Goal: Task Accomplishment & Management: Use online tool/utility

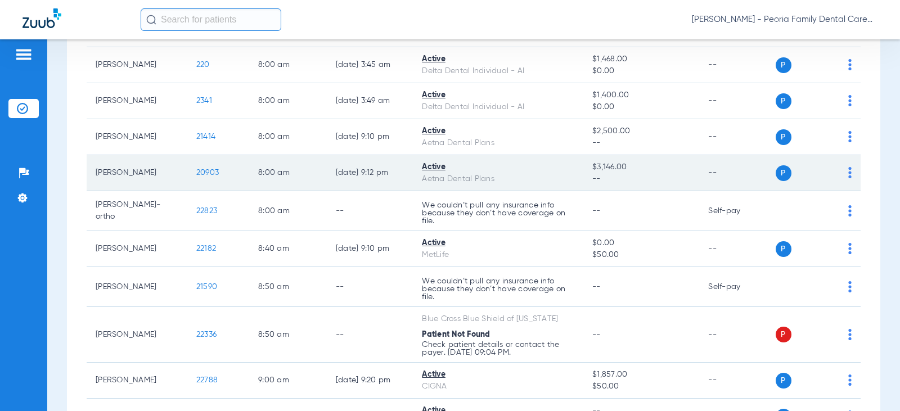
scroll to position [7, 0]
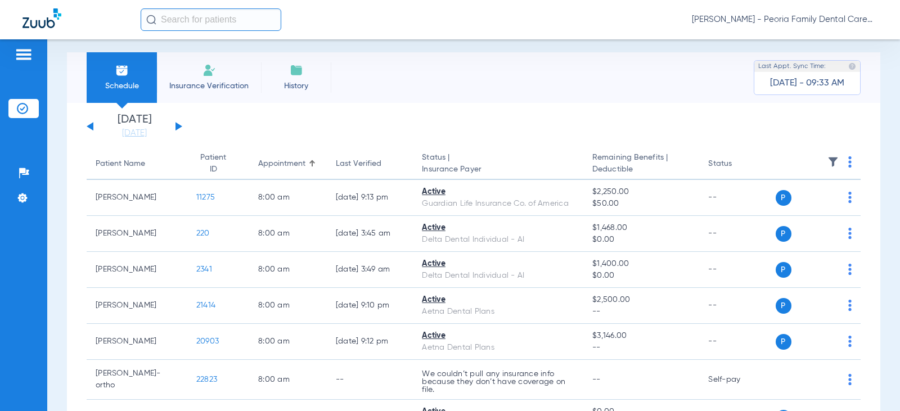
click at [177, 125] on button at bounding box center [178, 126] width 7 height 8
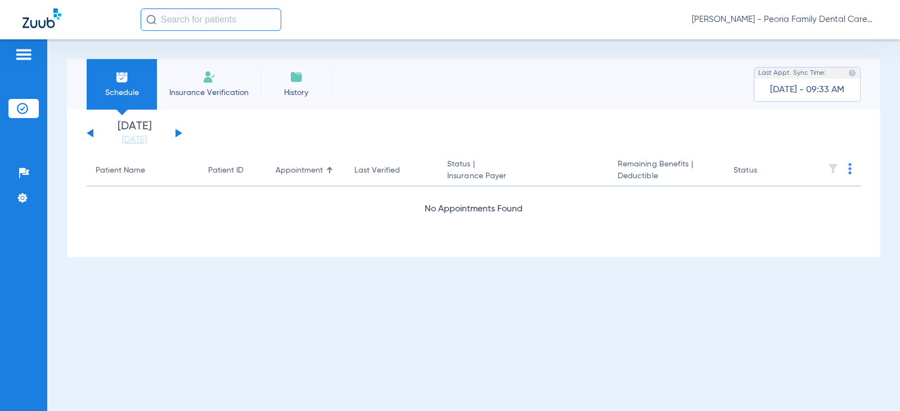
click at [177, 125] on div "[DATE] [DATE] [DATE] [DATE] [DATE] [DATE] [DATE] [DATE] [DATE] [DATE] [DATE] [D…" at bounding box center [135, 133] width 96 height 25
click at [177, 134] on button at bounding box center [178, 133] width 7 height 8
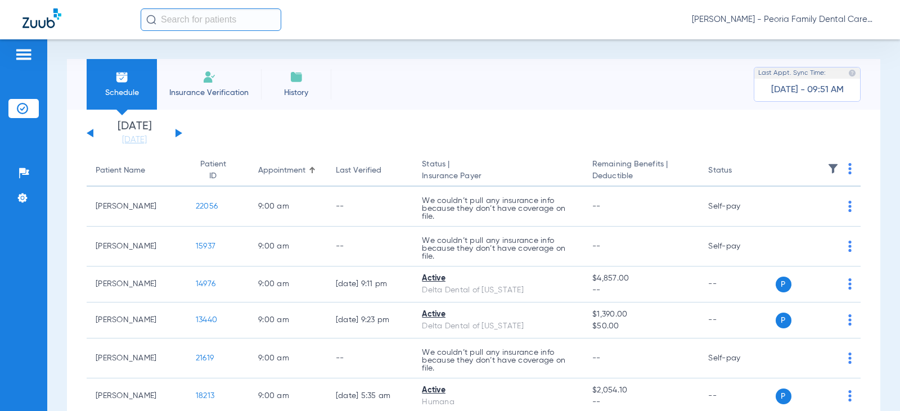
click at [89, 133] on button at bounding box center [90, 133] width 7 height 8
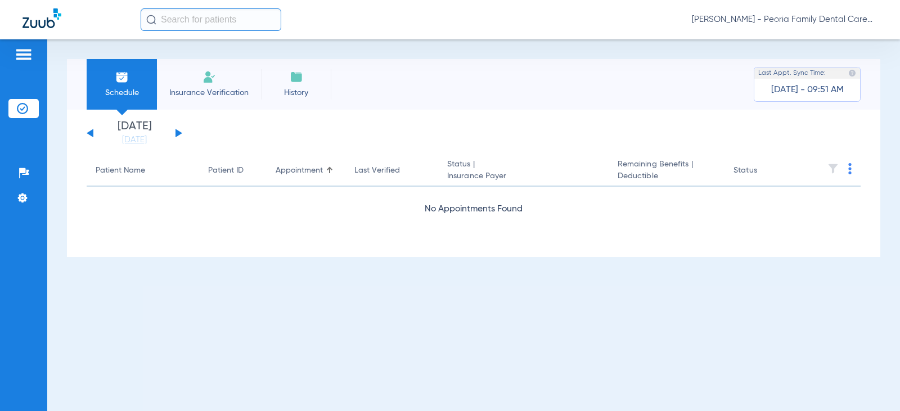
click at [89, 133] on button at bounding box center [90, 133] width 7 height 8
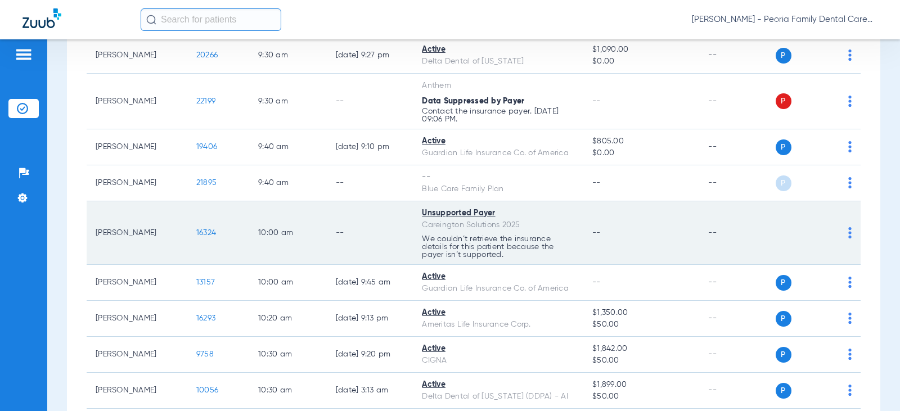
scroll to position [731, 0]
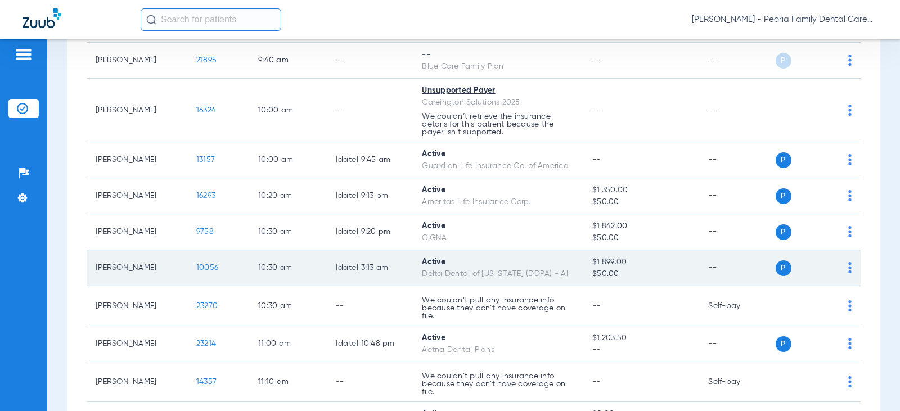
click at [196, 269] on span "10056" at bounding box center [207, 268] width 22 height 8
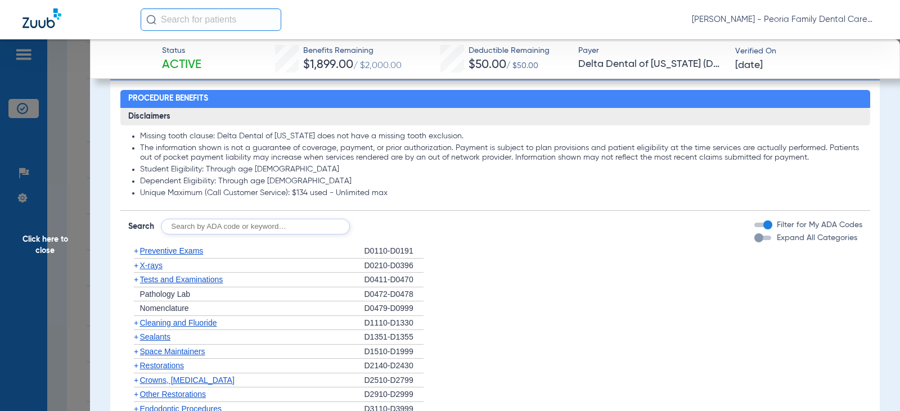
scroll to position [562, 0]
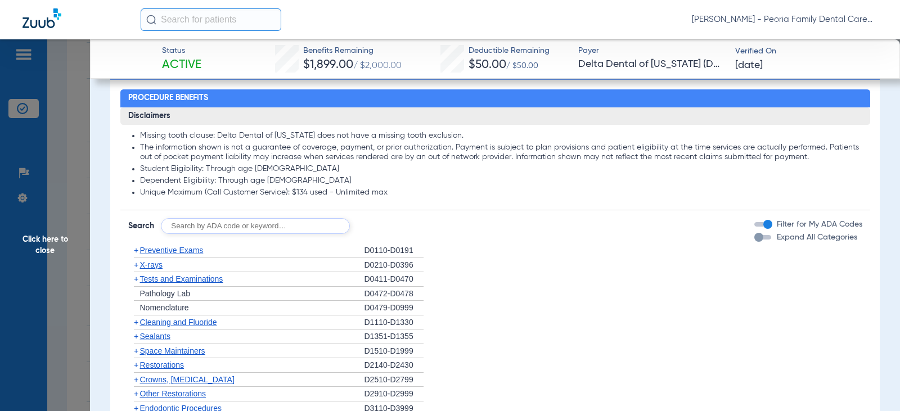
click at [264, 220] on input "text" at bounding box center [255, 226] width 189 height 16
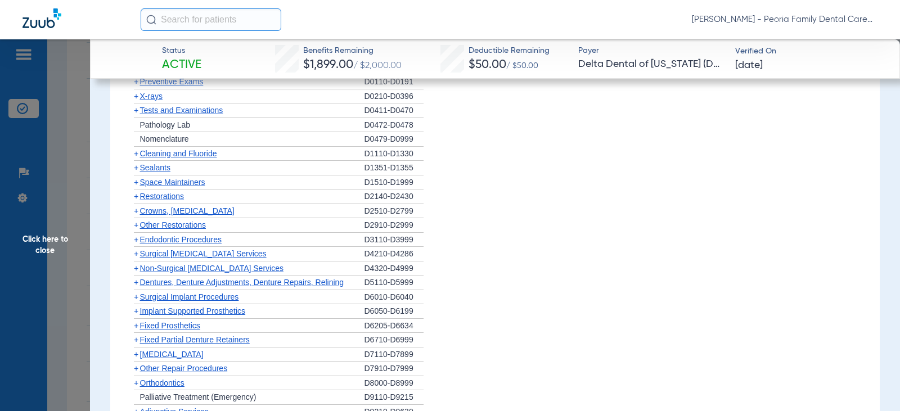
type input "60"
click at [211, 309] on span "Implant Supported Prosthetics" at bounding box center [193, 311] width 106 height 9
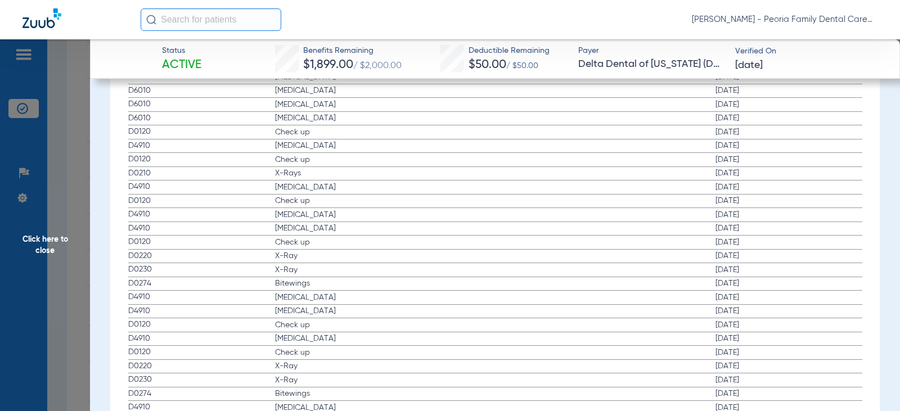
scroll to position [1681, 0]
